Goal: Task Accomplishment & Management: Manage account settings

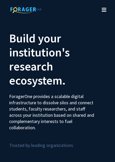
click at [104, 9] on icon "Toggle navigation" at bounding box center [104, 9] width 5 height 5
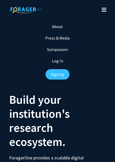
click at [62, 59] on link "Log In" at bounding box center [57, 60] width 11 height 5
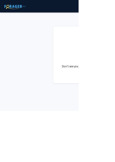
select select
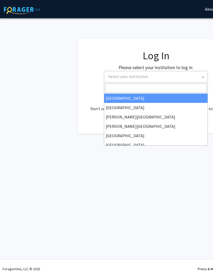
click at [115, 84] on input "Search" at bounding box center [155, 88] width 101 height 9
type input "mo"
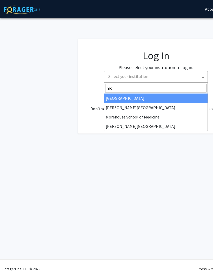
select select "28"
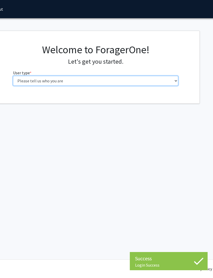
click at [106, 82] on select "Please tell us who you are Undergraduate Student Master's Student Doctoral Cand…" at bounding box center [95, 81] width 165 height 10
select select "1: undergrad"
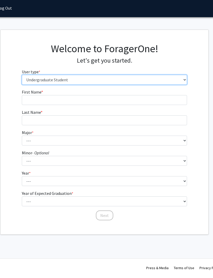
scroll to position [0, 51]
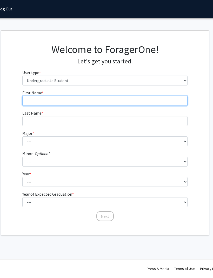
click at [92, 99] on input "First Name * required" at bounding box center [104, 101] width 165 height 10
type input "[PERSON_NAME]"
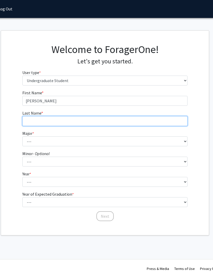
click at [108, 117] on input "Last Name * required" at bounding box center [104, 121] width 165 height 10
type input "[PERSON_NAME]"
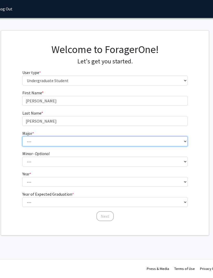
click at [110, 138] on select "--- Africana Studies Applied Physics Art History Art Studies Biology Business A…" at bounding box center [104, 142] width 165 height 10
select select "5: 2095"
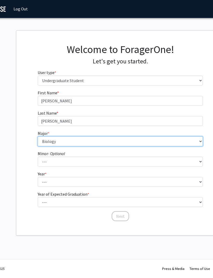
scroll to position [0, 36]
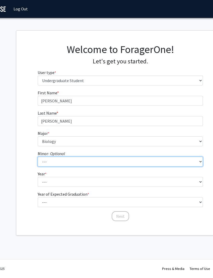
click at [98, 161] on select "--- Accounting Africana Studies Art Art History Biology Business Administration…" at bounding box center [120, 162] width 165 height 10
select select "30: 1664"
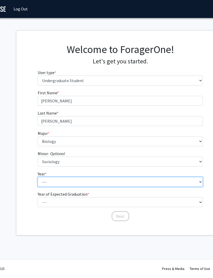
click at [100, 177] on select "--- First-year Sophomore Junior Senior Postbaccalaureate Certificate" at bounding box center [120, 182] width 165 height 10
select select "2: sophomore"
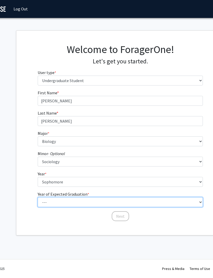
click at [109, 200] on select "--- 2025 2026 2027 2028 2029 2030 2031 2032 2033 2034" at bounding box center [120, 202] width 165 height 10
select select "4: 2028"
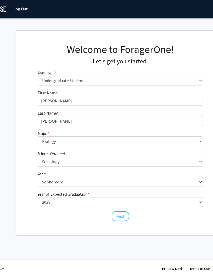
click at [123, 213] on button "Next" at bounding box center [120, 216] width 17 height 10
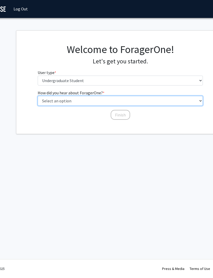
click at [117, 105] on select "Select an option Peer/student recommendation Faculty/staff recommendation Unive…" at bounding box center [120, 101] width 165 height 10
select select "2: faculty_recommendation"
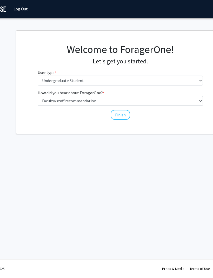
click at [121, 112] on button "Finish" at bounding box center [120, 115] width 19 height 10
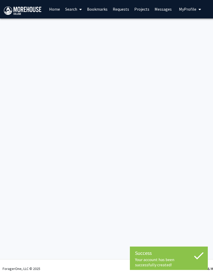
scroll to position [0, 0]
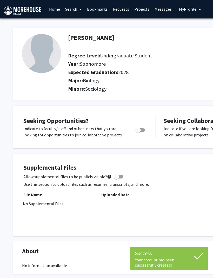
click at [145, 128] on label "Toggle" at bounding box center [138, 130] width 11 height 6
click at [138, 132] on input "Are you actively seeking opportunities?" at bounding box center [138, 132] width 0 height 0
checkbox input "true"
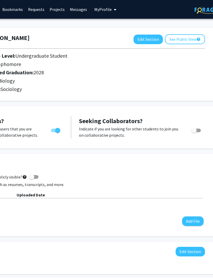
scroll to position [0, 99]
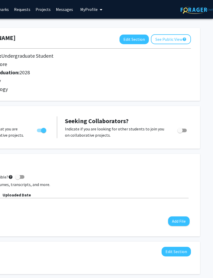
click at [138, 37] on button "Edit Section" at bounding box center [133, 40] width 29 height 10
select select "sophomore"
select select "2028"
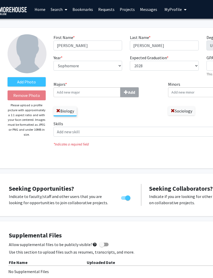
scroll to position [0, 21]
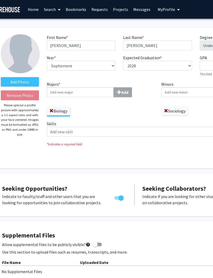
click at [172, 7] on span "My Profile" at bounding box center [166, 9] width 17 height 5
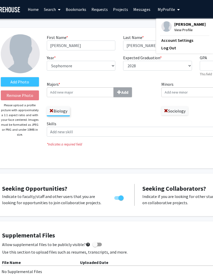
click at [175, 38] on link "Account Settings" at bounding box center [184, 40] width 47 height 6
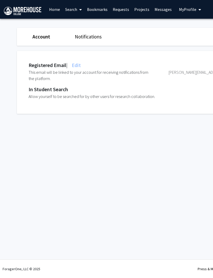
click at [81, 65] on span "Edit" at bounding box center [76, 65] width 10 height 6
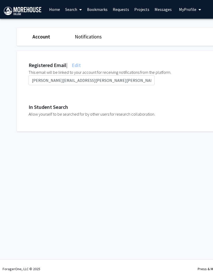
click at [95, 37] on link "Notifications" at bounding box center [88, 36] width 27 height 6
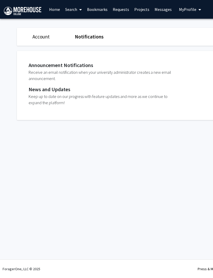
click at [83, 63] on div "Announcement Notifications" at bounding box center [155, 65] width 252 height 8
click at [88, 63] on div "Announcement Notifications" at bounding box center [155, 65] width 252 height 8
click at [81, 65] on div "Announcement Notifications" at bounding box center [155, 65] width 252 height 8
click at [63, 91] on div "News and Updates" at bounding box center [155, 89] width 252 height 8
click at [72, 63] on div "Announcement Notifications" at bounding box center [155, 65] width 252 height 8
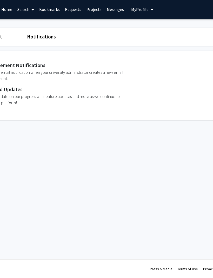
scroll to position [0, 99]
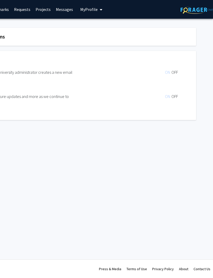
click at [166, 72] on span "ON" at bounding box center [168, 72] width 6 height 5
click at [169, 70] on span "ON" at bounding box center [168, 72] width 6 height 5
click at [176, 71] on span "OFF" at bounding box center [174, 72] width 6 height 5
click at [169, 70] on span "ON" at bounding box center [168, 72] width 6 height 5
click at [174, 94] on span "OFF" at bounding box center [174, 96] width 6 height 5
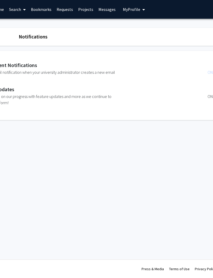
scroll to position [0, 67]
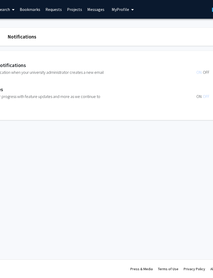
click at [197, 95] on span "ON" at bounding box center [200, 96] width 6 height 5
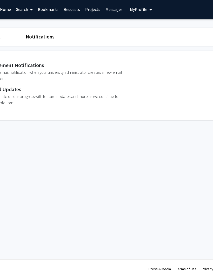
scroll to position [0, 0]
